Goal: Find specific page/section: Find specific page/section

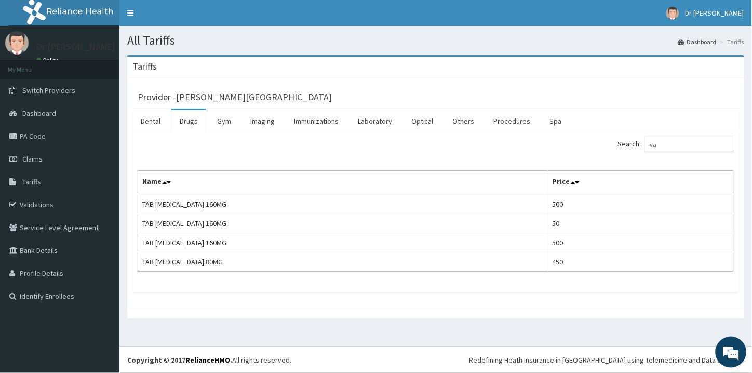
type input "v"
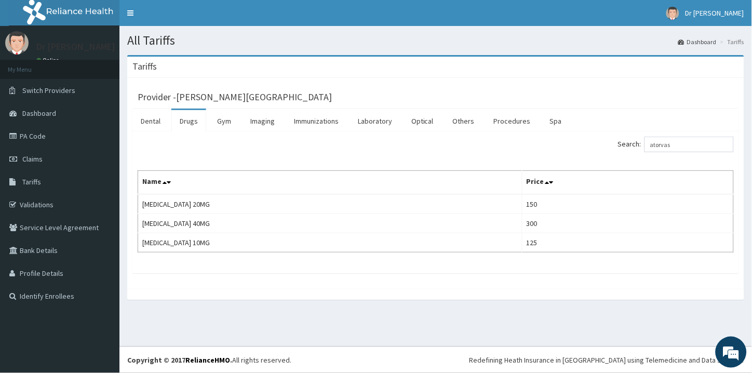
type input "atorvas"
